Goal: Task Accomplishment & Management: Use online tool/utility

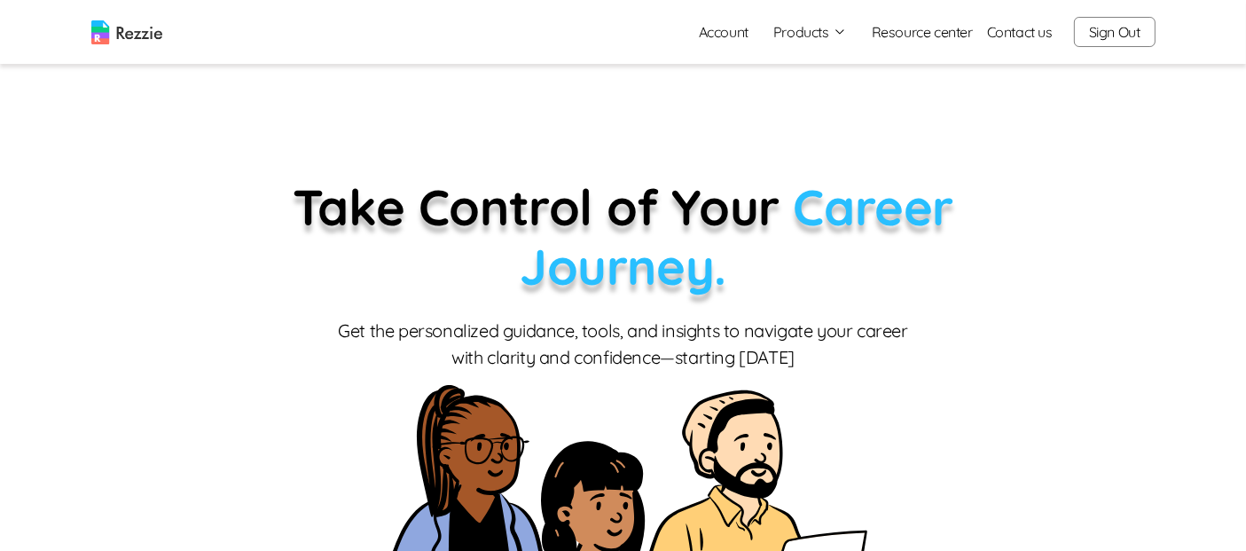
click at [808, 32] on button "Products" at bounding box center [811, 31] width 74 height 21
click at [829, 103] on link "AI Resume Review" at bounding box center [829, 101] width 217 height 35
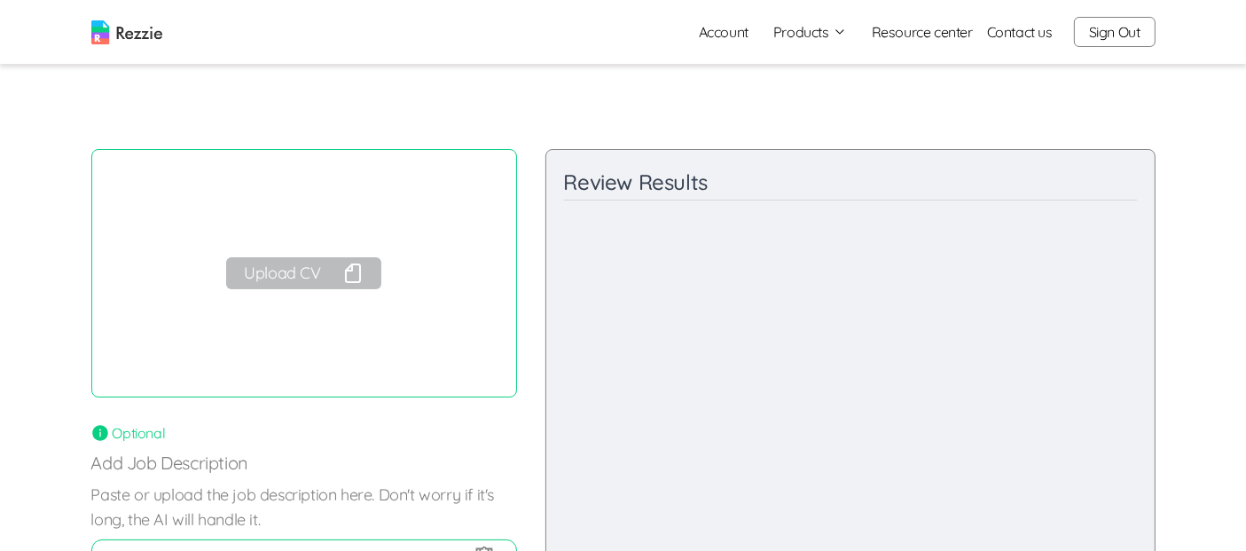
click at [333, 260] on button "Upload CV" at bounding box center [303, 273] width 154 height 32
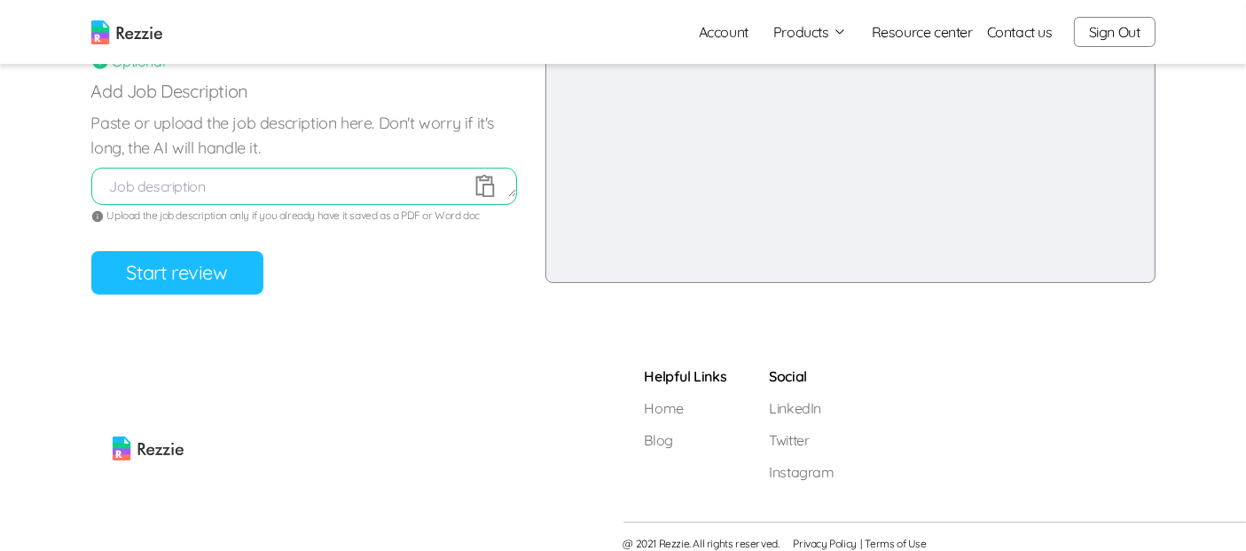
scroll to position [383, 0]
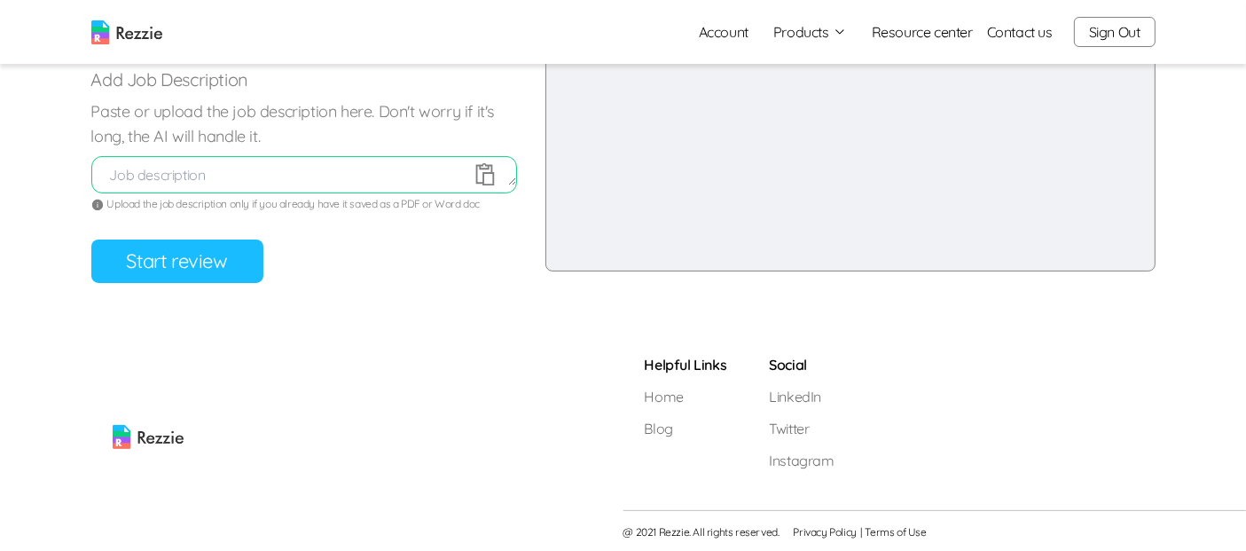
click at [218, 266] on button "Start review" at bounding box center [177, 261] width 172 height 43
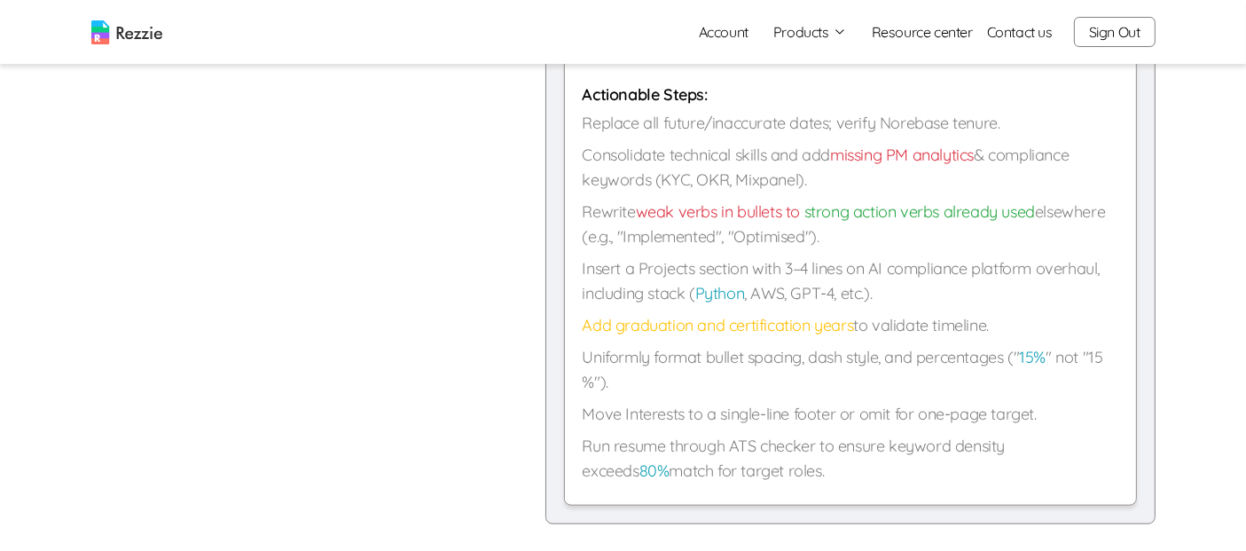
scroll to position [1505, 0]
click at [1120, 35] on button "Sign Out" at bounding box center [1115, 32] width 82 height 30
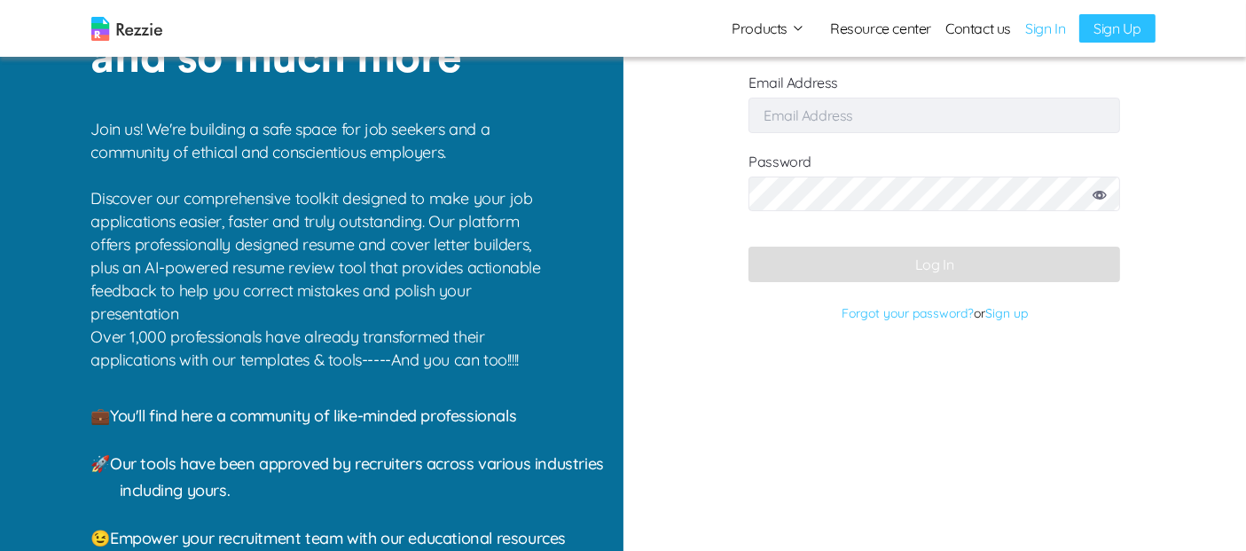
scroll to position [2, 0]
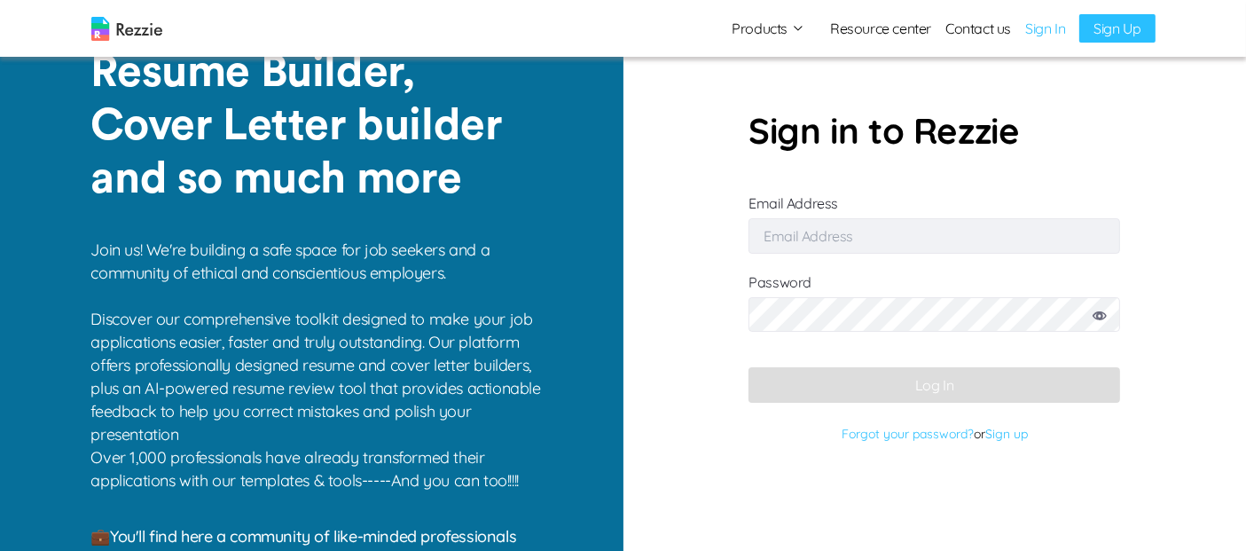
type input "[EMAIL_ADDRESS][DOMAIN_NAME]"
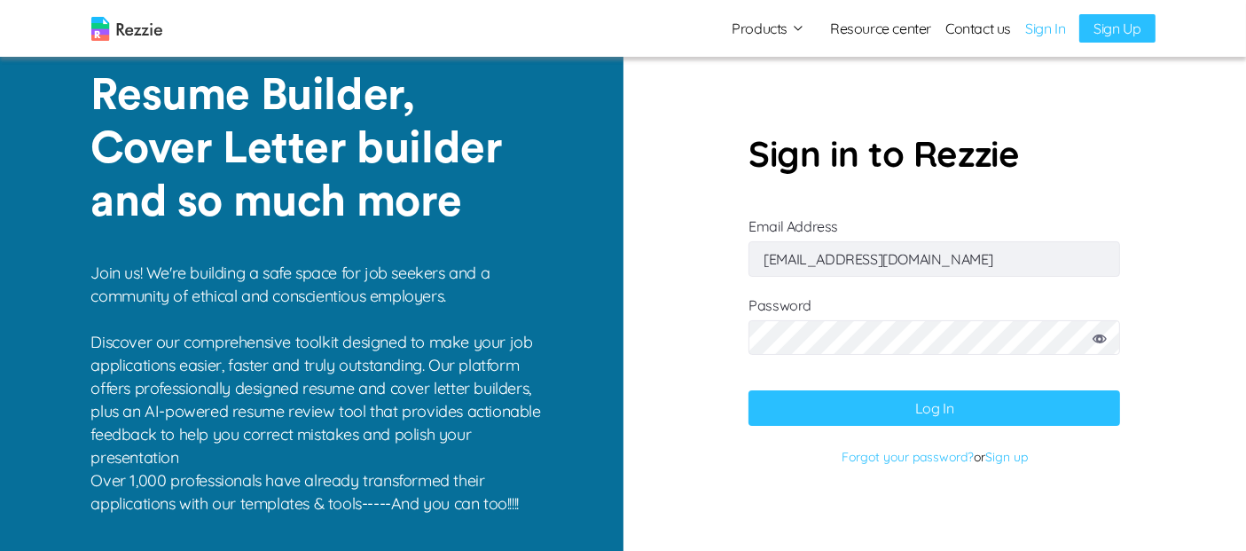
scroll to position [0, 0]
